Goal: Task Accomplishment & Management: Manage account settings

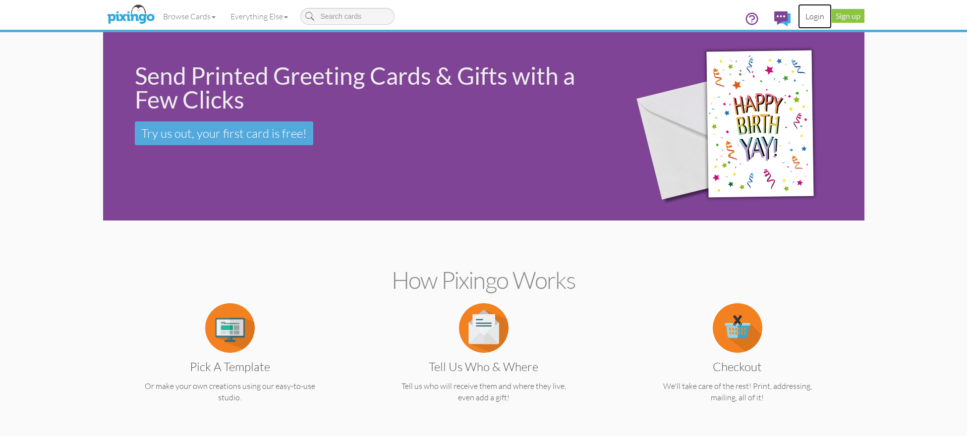
click at [812, 17] on link "Login" at bounding box center [815, 16] width 34 height 25
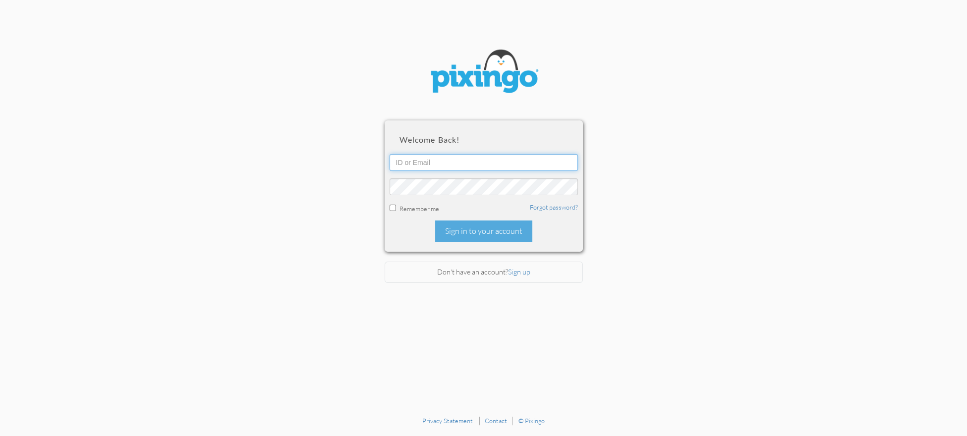
type input "1644"
click at [491, 231] on div "Sign in to your account" at bounding box center [483, 230] width 97 height 21
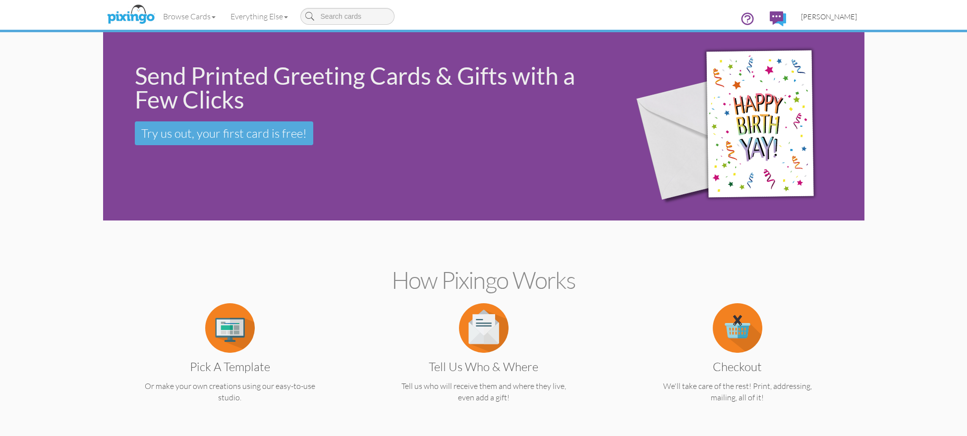
click at [827, 16] on span "[PERSON_NAME]" at bounding box center [829, 16] width 56 height 8
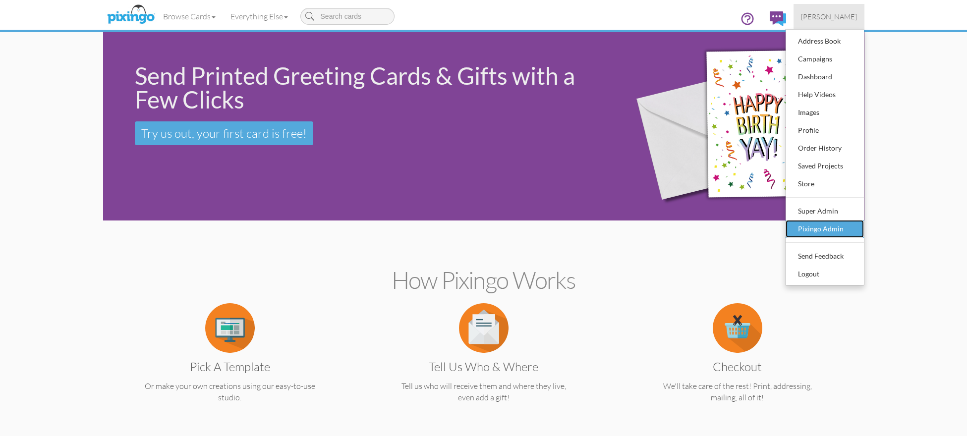
click at [838, 227] on div "Pixingo Admin" at bounding box center [824, 228] width 58 height 15
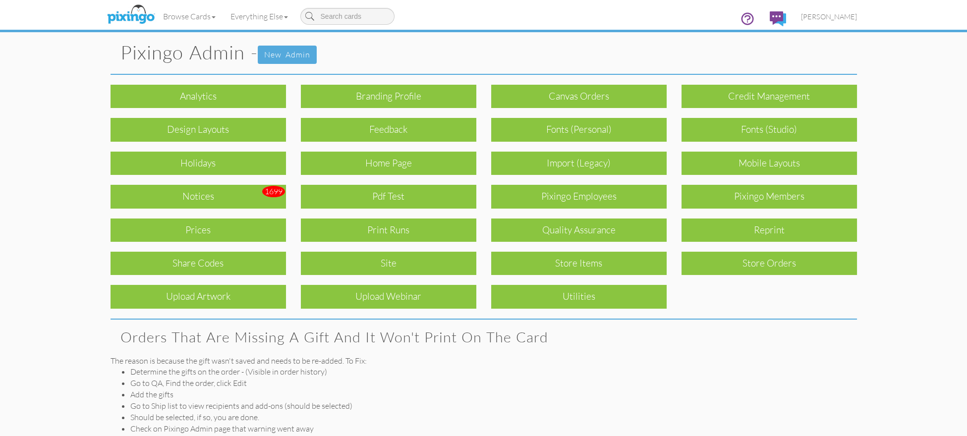
click at [398, 224] on div "Print Runs" at bounding box center [388, 229] width 175 height 23
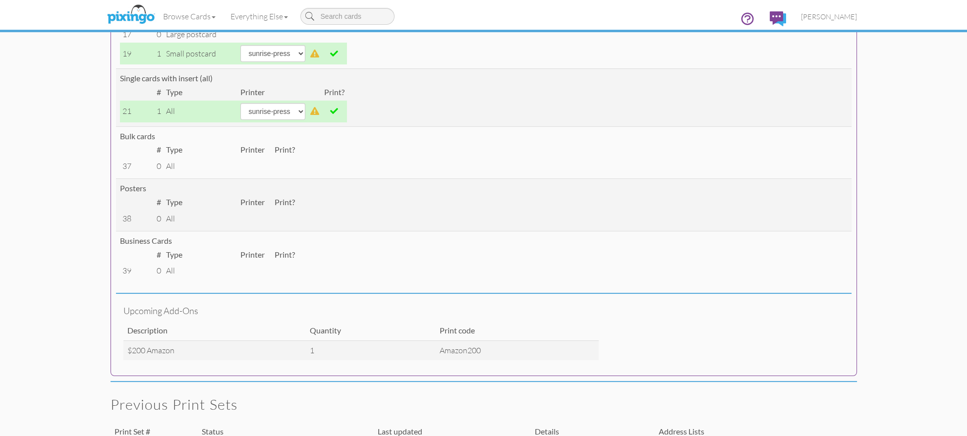
scroll to position [297, 0]
click at [832, 15] on span "[PERSON_NAME]" at bounding box center [829, 16] width 56 height 8
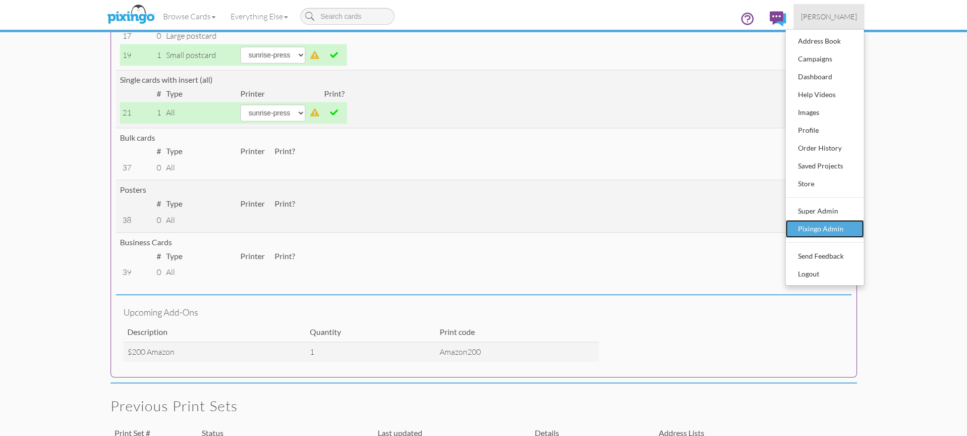
click at [826, 220] on link "Pixingo Admin" at bounding box center [824, 229] width 78 height 18
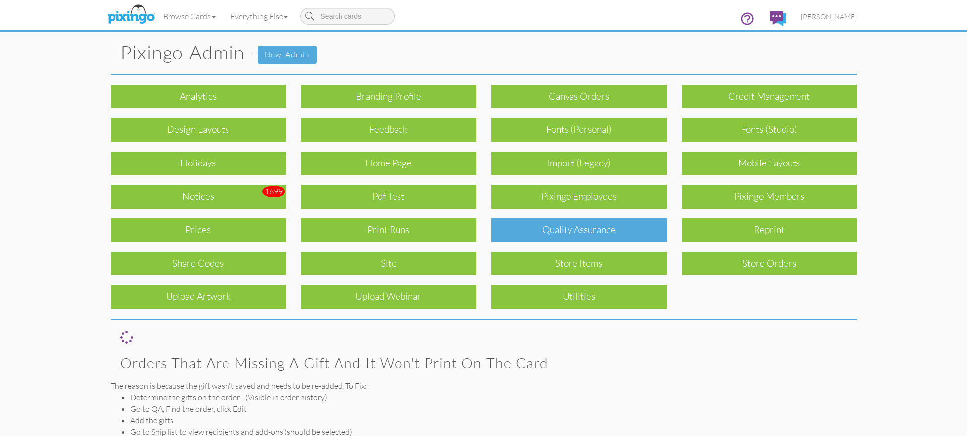
click at [649, 225] on div "Quality Assurance" at bounding box center [578, 229] width 175 height 23
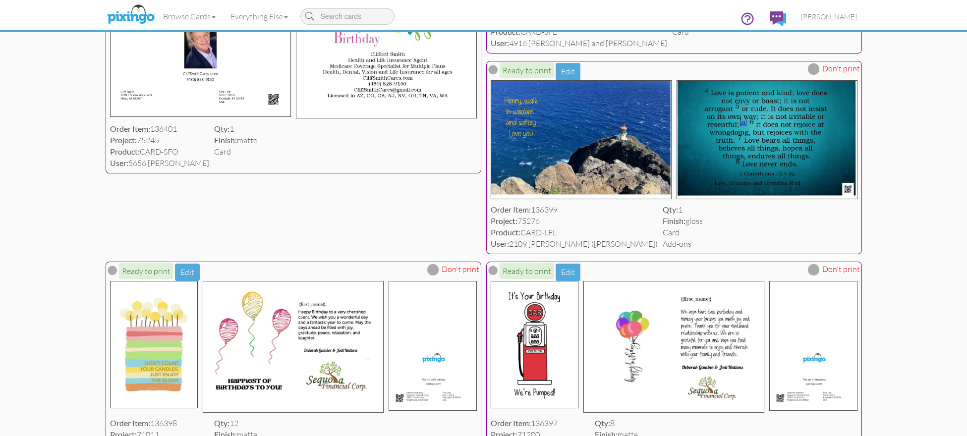
scroll to position [302, 0]
click at [562, 163] on img at bounding box center [580, 139] width 181 height 119
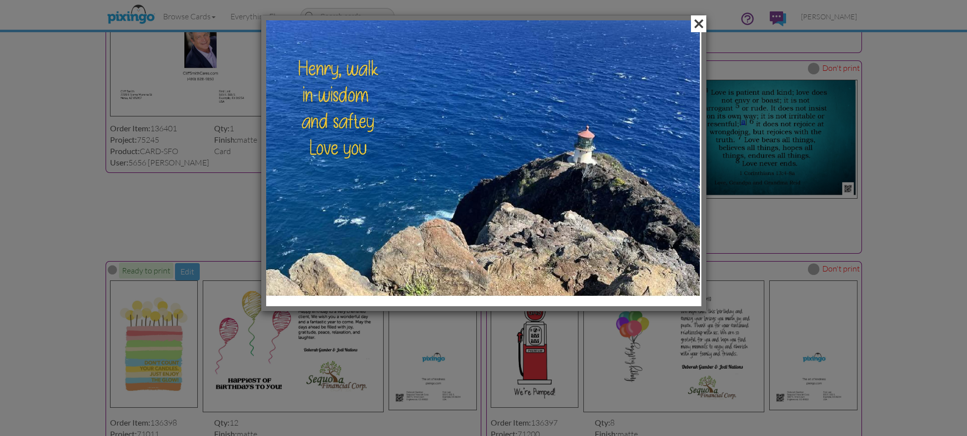
click at [697, 21] on span at bounding box center [698, 23] width 15 height 17
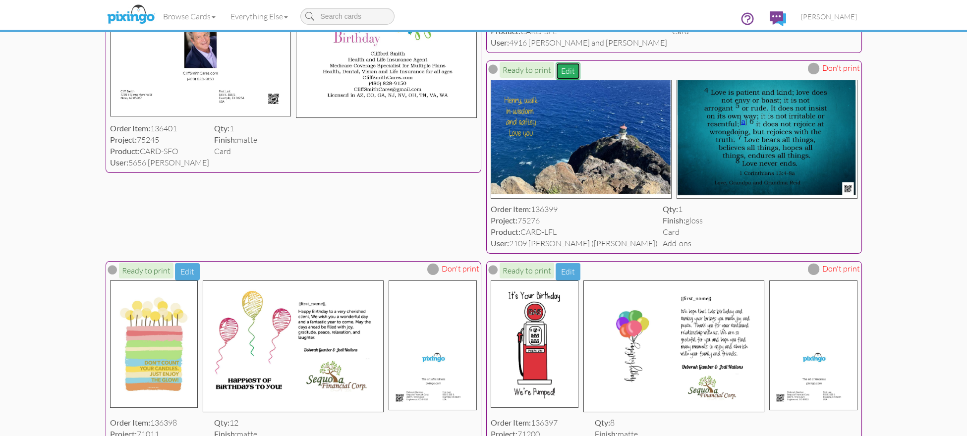
click at [566, 66] on button "Edit" at bounding box center [567, 70] width 25 height 17
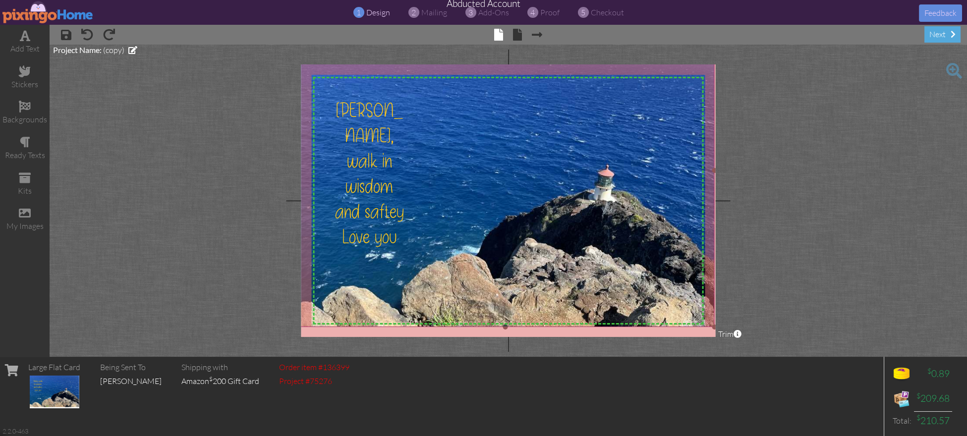
click at [459, 241] on img at bounding box center [505, 169] width 418 height 313
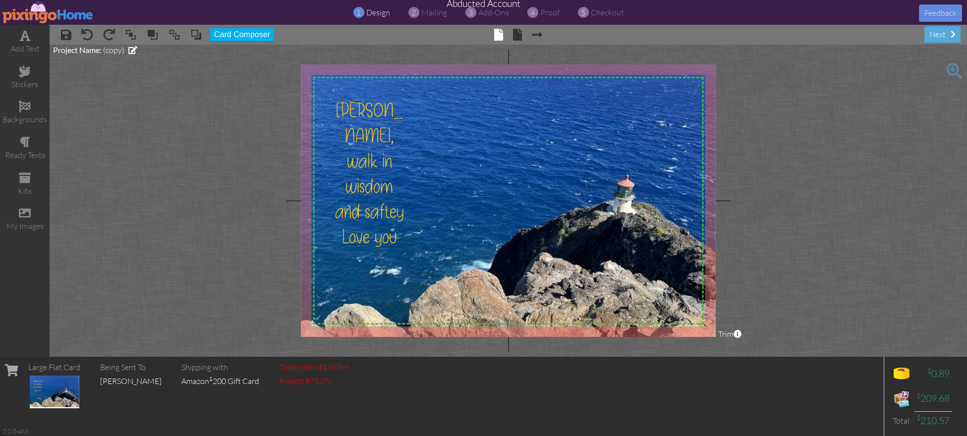
drag, startPoint x: 712, startPoint y: 325, endPoint x: 728, endPoint y: 345, distance: 26.2
click at [728, 345] on project-studio-wrapper "X X X X X X X X X X X X X X X X X X X X X X X X X X X X X X X X X X X X X X X X…" at bounding box center [508, 201] width 917 height 312
click at [490, 193] on img at bounding box center [518, 180] width 445 height 334
click at [551, 13] on span "proof" at bounding box center [549, 12] width 19 height 10
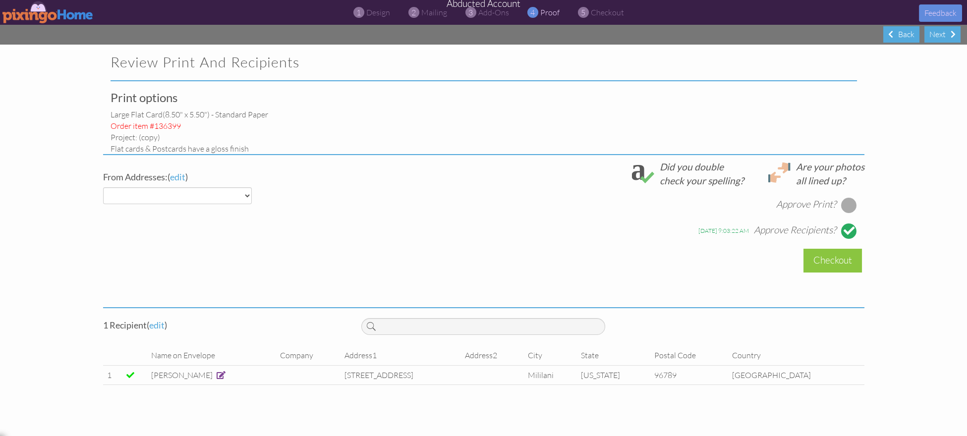
select select "object:7735"
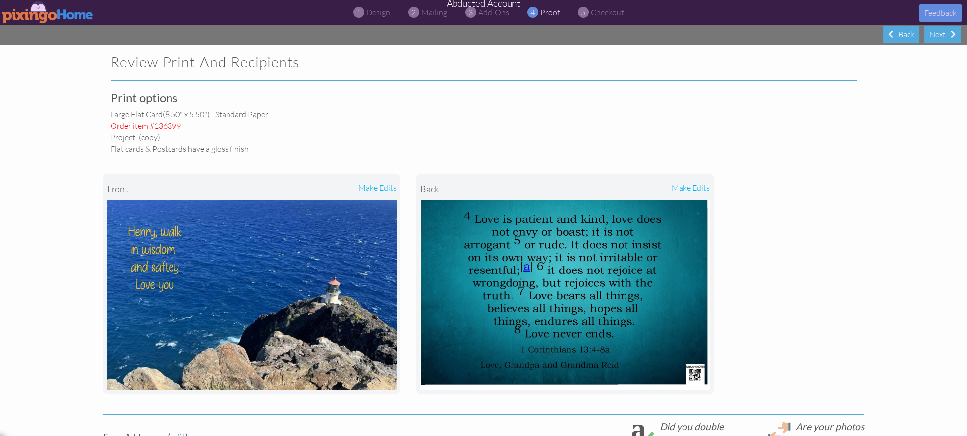
click at [53, 12] on img at bounding box center [47, 12] width 91 height 22
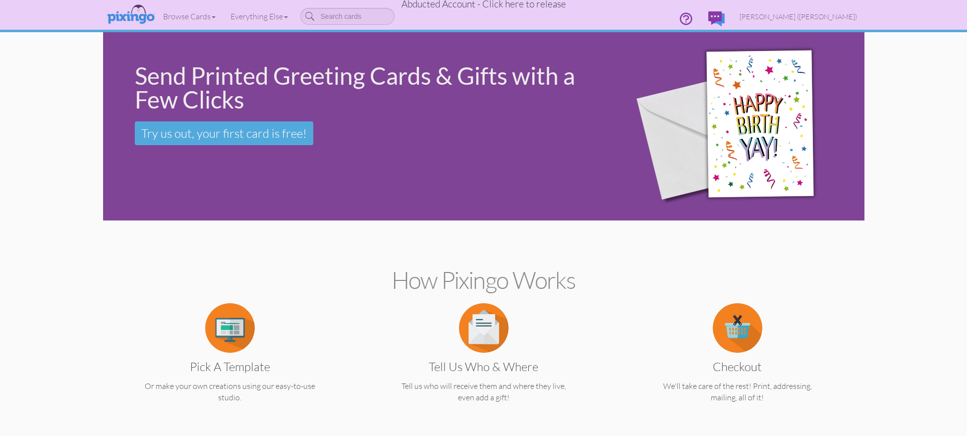
click at [521, 7] on span "Abducted Account - Click here to release" at bounding box center [483, 4] width 164 height 12
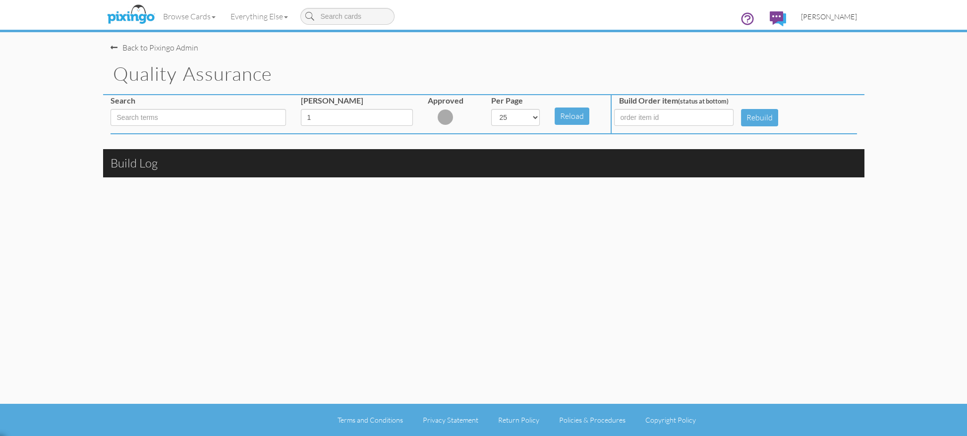
click at [847, 17] on span "[PERSON_NAME]" at bounding box center [829, 16] width 56 height 8
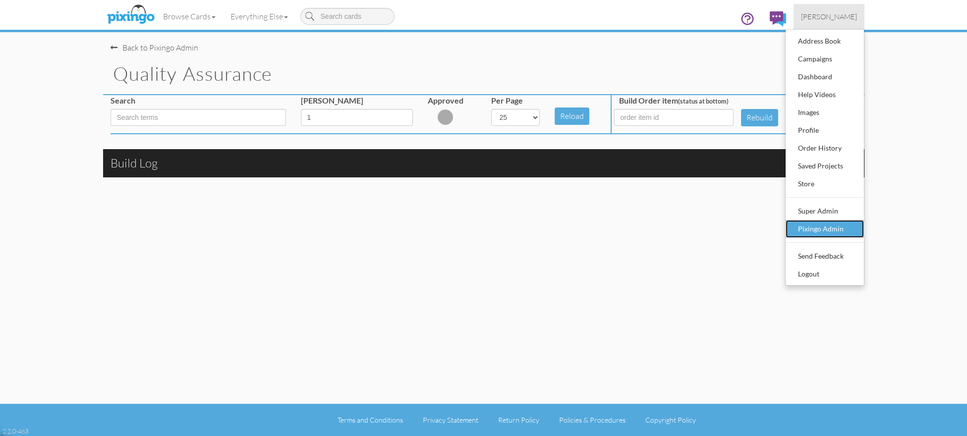
click at [826, 233] on div "Pixingo Admin" at bounding box center [824, 228] width 58 height 15
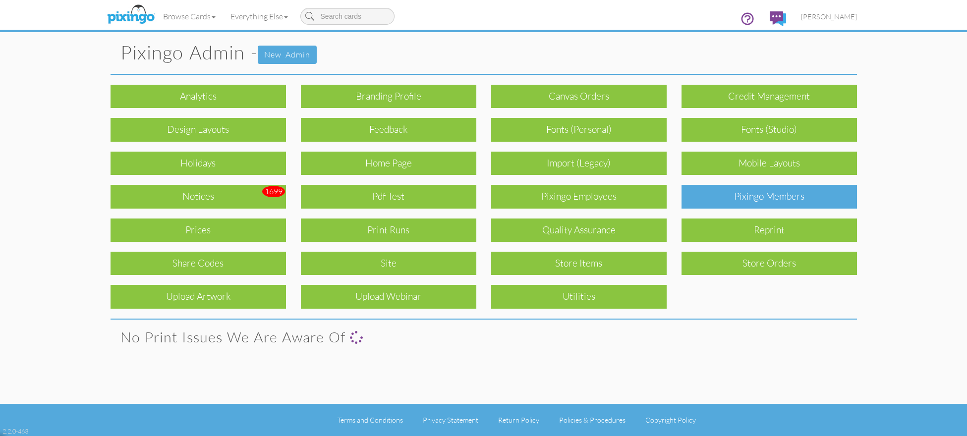
click at [763, 202] on div "Pixingo Members" at bounding box center [768, 196] width 175 height 23
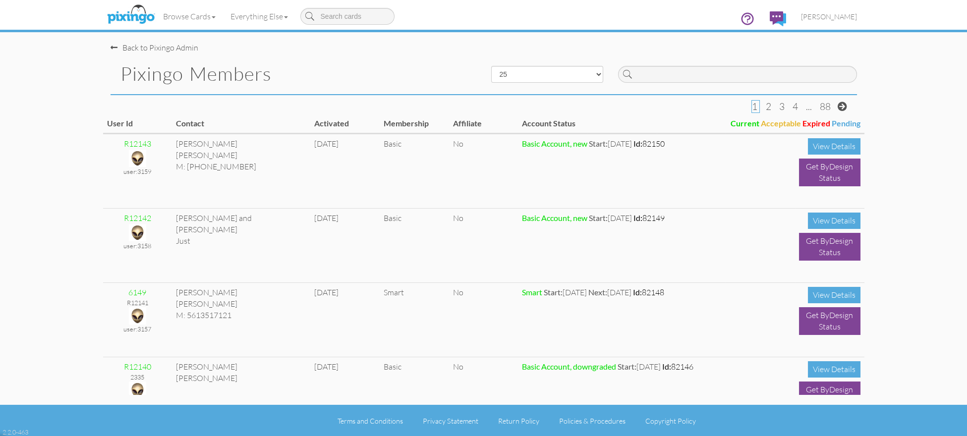
click at [688, 83] on div at bounding box center [737, 72] width 254 height 37
click at [680, 77] on input at bounding box center [737, 74] width 239 height 17
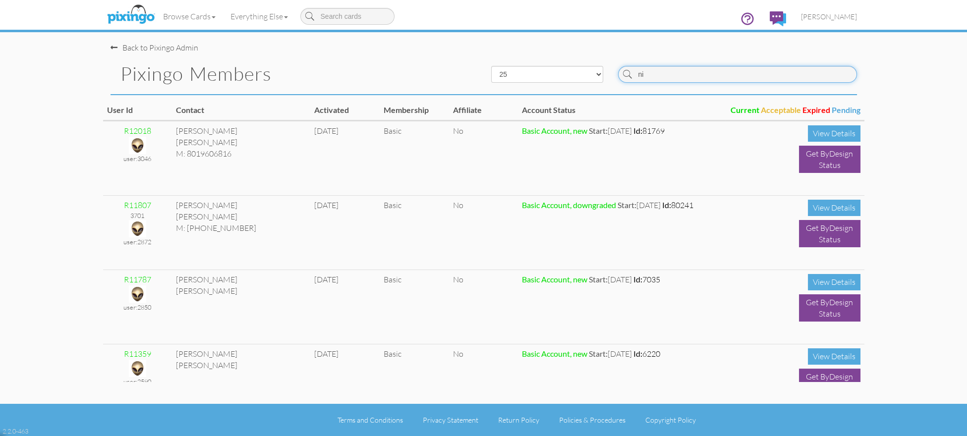
type input "n"
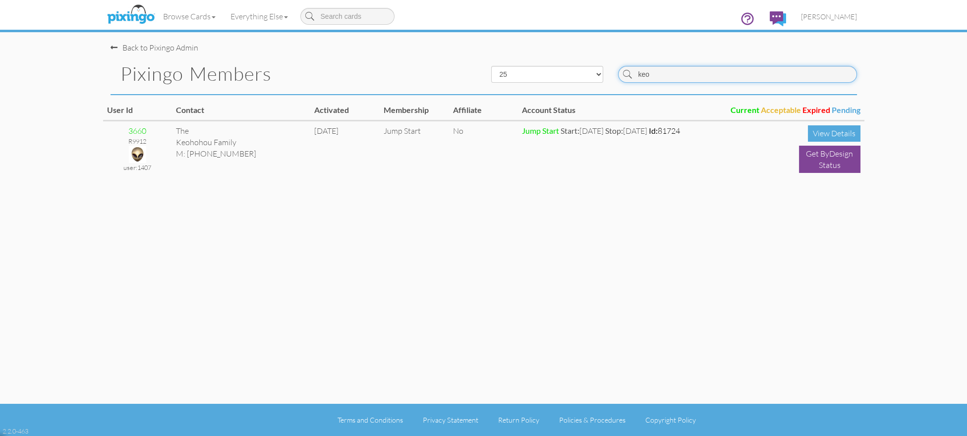
type input "keo"
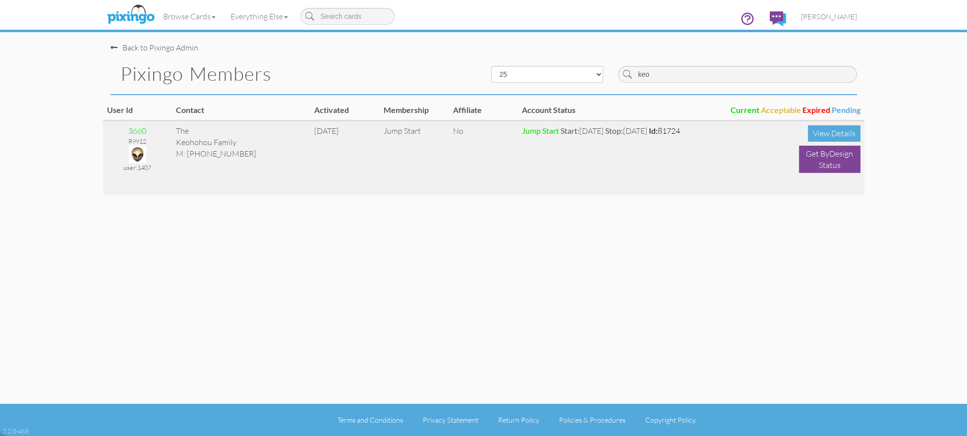
click at [138, 153] on img at bounding box center [137, 154] width 17 height 17
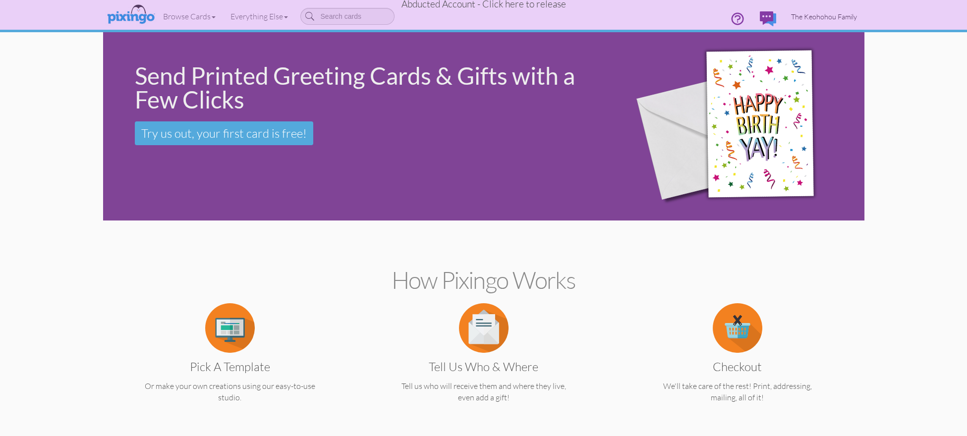
click at [826, 14] on span "The Keohohou Family" at bounding box center [824, 16] width 66 height 8
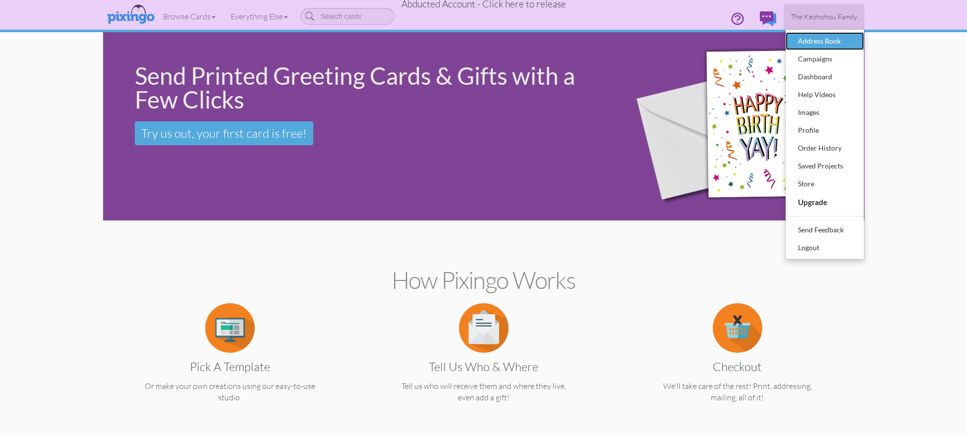
click at [808, 44] on div "Address Book" at bounding box center [824, 41] width 58 height 15
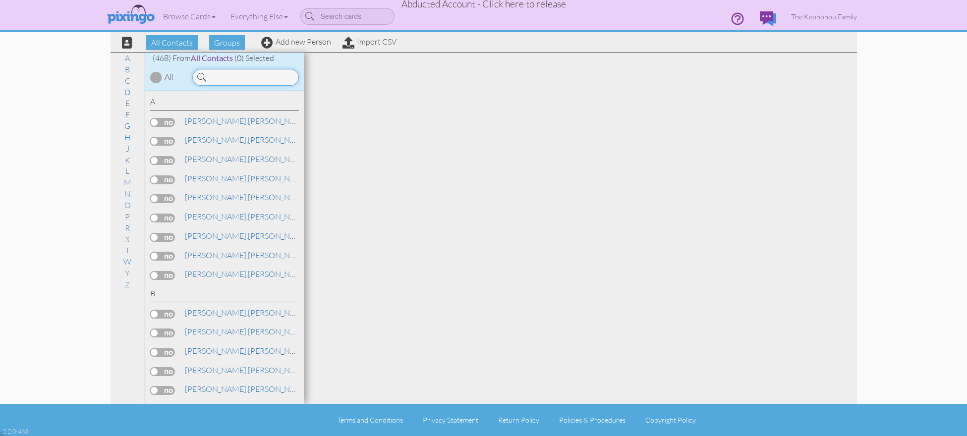
click at [229, 85] on input at bounding box center [245, 77] width 107 height 17
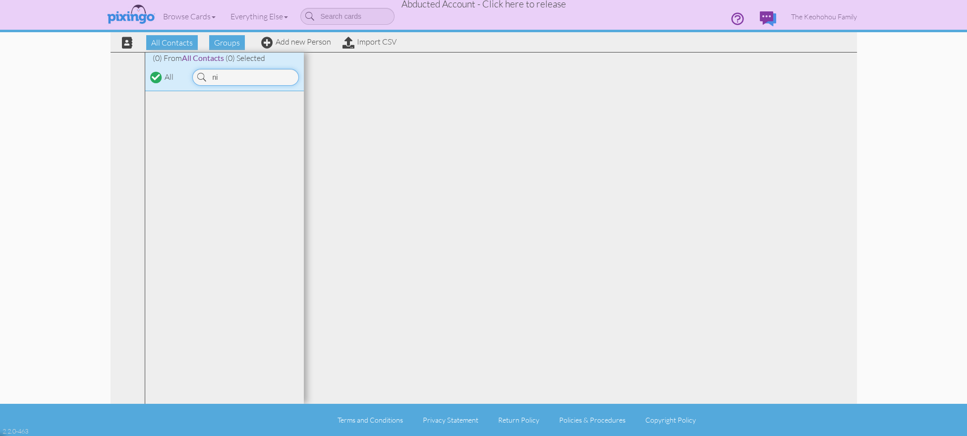
type input "n"
type input "keo"
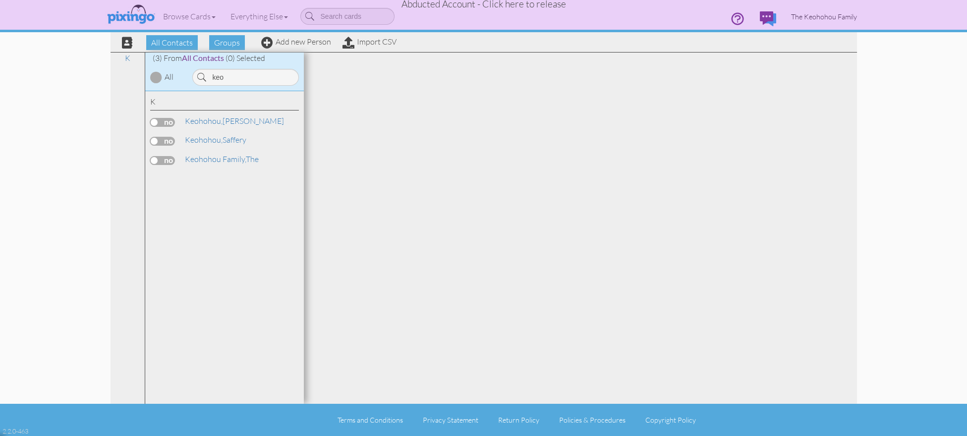
click at [836, 21] on link "The Keohohou Family" at bounding box center [823, 16] width 81 height 25
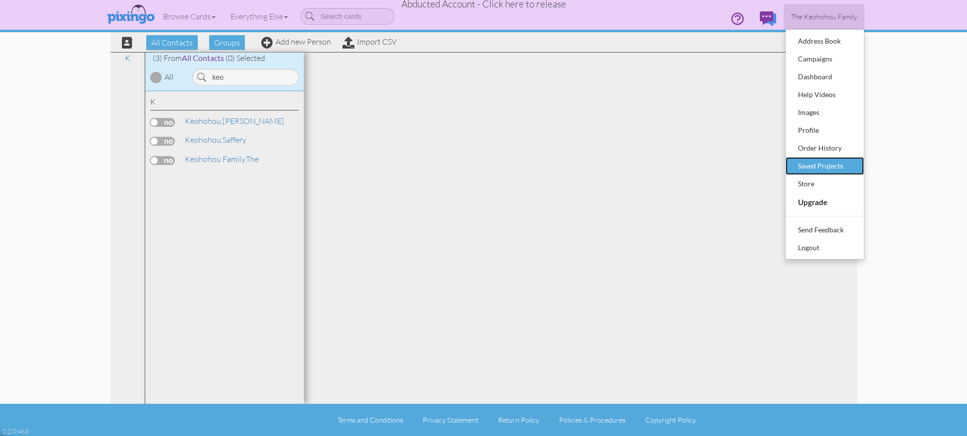
click at [818, 166] on div "Saved Projects" at bounding box center [824, 166] width 58 height 15
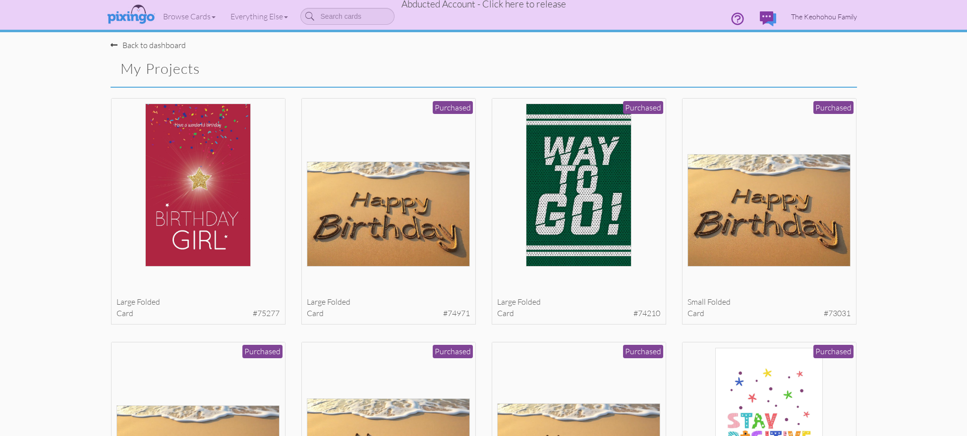
click at [812, 19] on span "The Keohohou Family" at bounding box center [824, 16] width 66 height 8
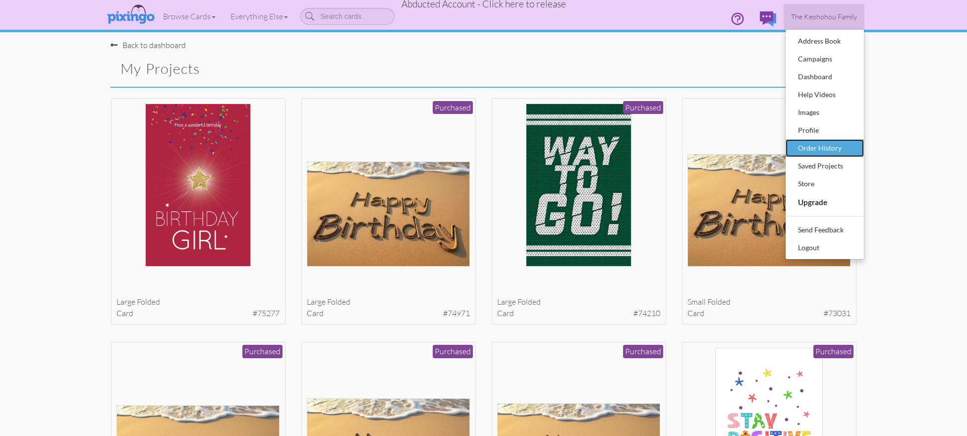
click at [846, 150] on div "Order History" at bounding box center [824, 148] width 58 height 15
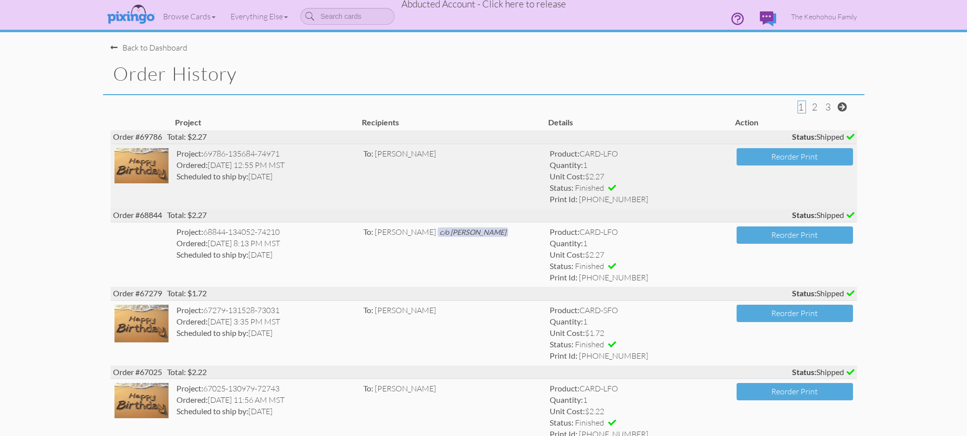
click at [133, 171] on img at bounding box center [141, 165] width 54 height 35
